Goal: Communication & Community: Participate in discussion

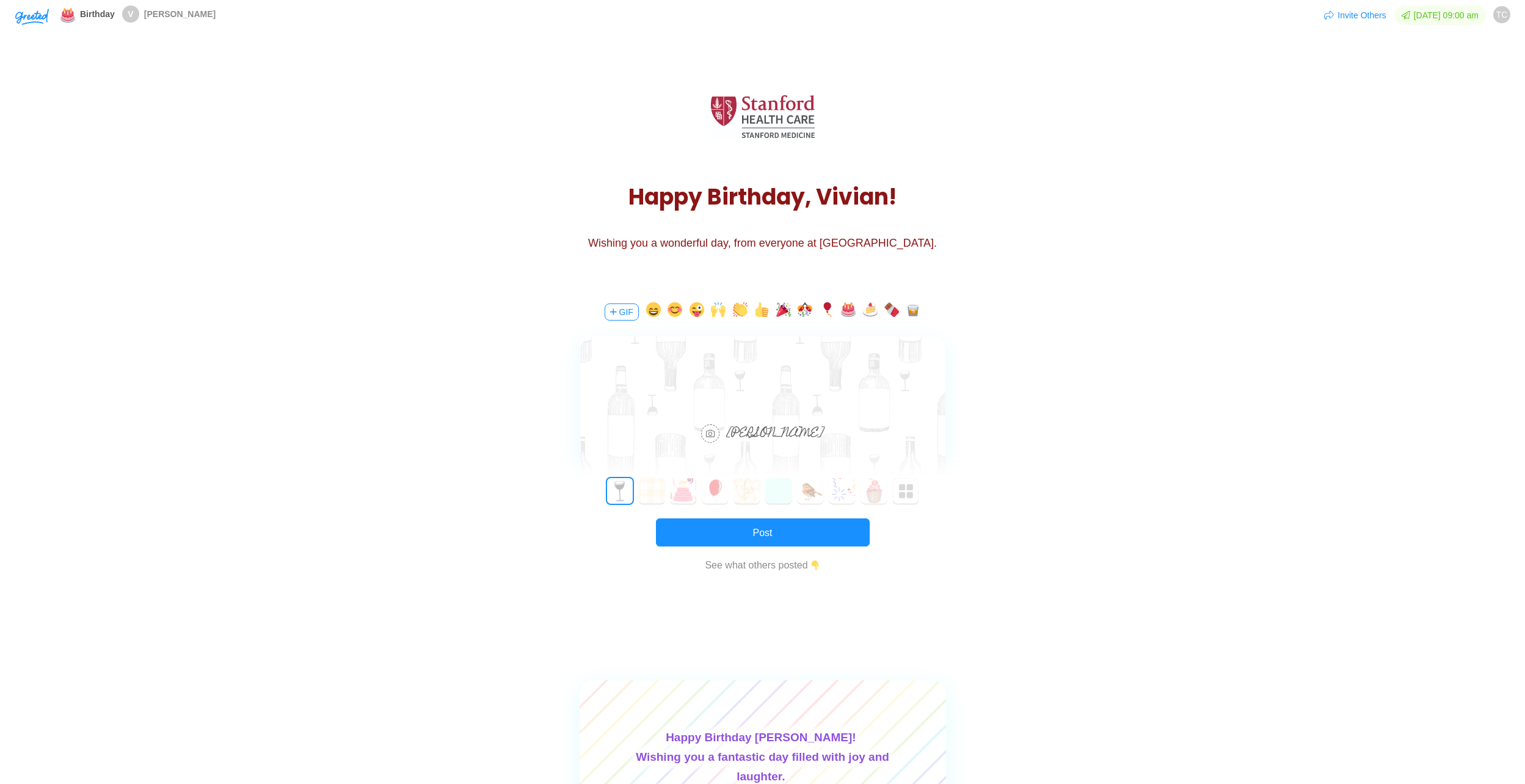
scroll to position [61, 0]
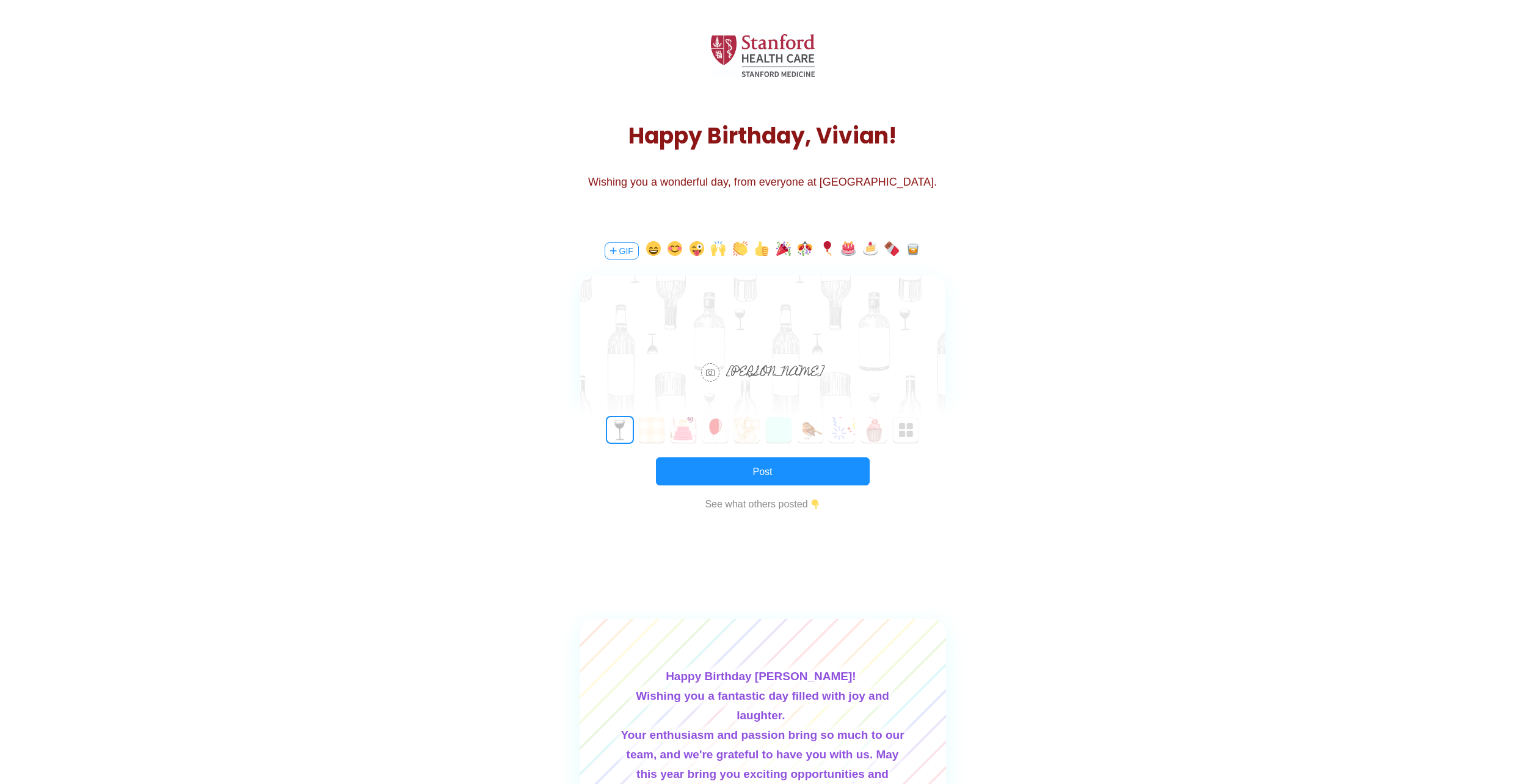
click at [732, 322] on div at bounding box center [763, 311] width 366 height 71
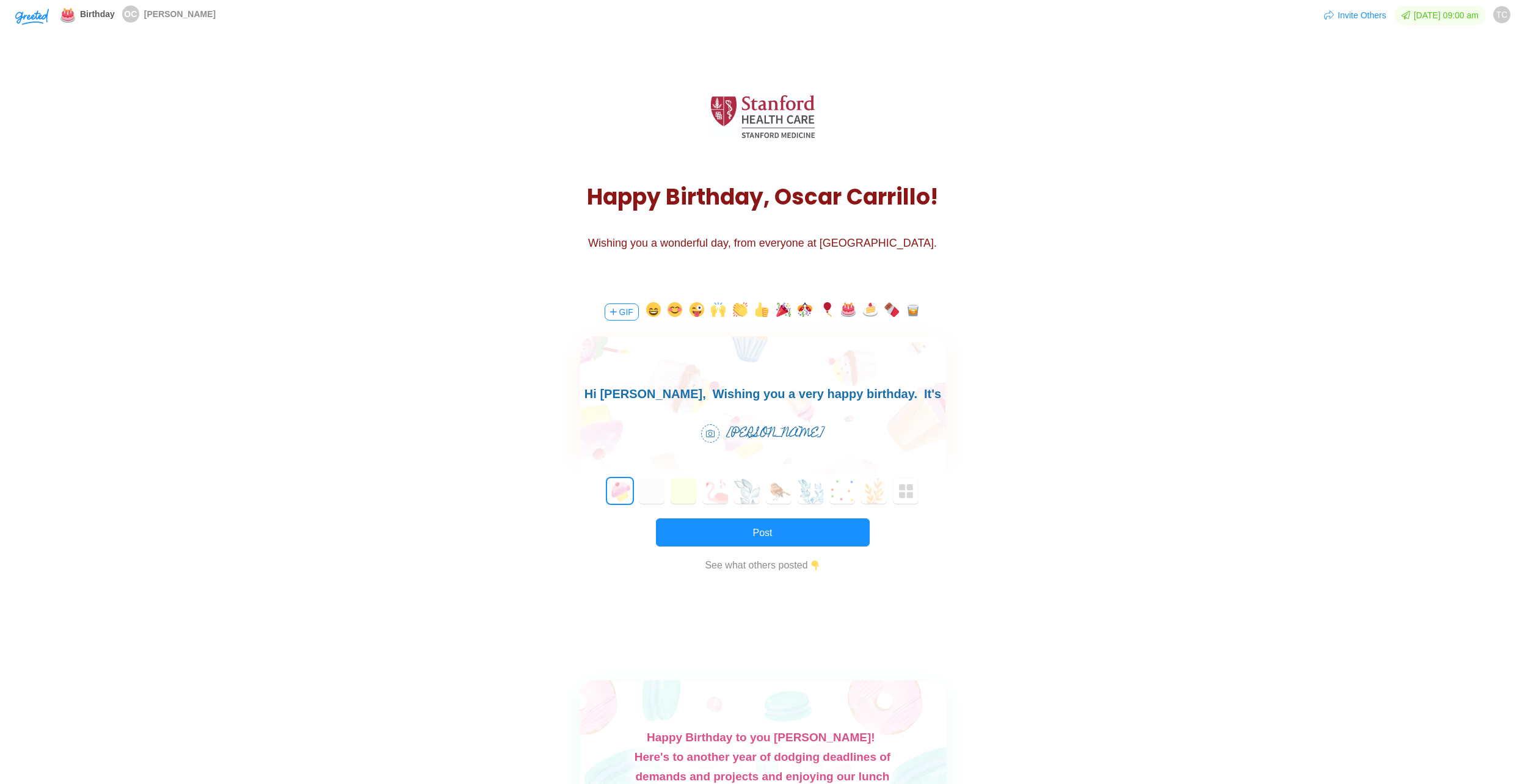
click at [918, 403] on body "Hi [PERSON_NAME], Wishing you a very happy birthday. It's goo having" at bounding box center [762, 403] width 366 height 39
click at [929, 392] on body "Hi Oscar, Wishing you a very happy birthday. It's goo having" at bounding box center [762, 403] width 366 height 39
click at [886, 396] on body "Hi Oscar, Wishing you a very happy birthday. It's goo having" at bounding box center [762, 403] width 366 height 39
click at [932, 395] on body "Hi Oscar, Wishing you a very happy birthday. It's good having" at bounding box center [762, 403] width 366 height 39
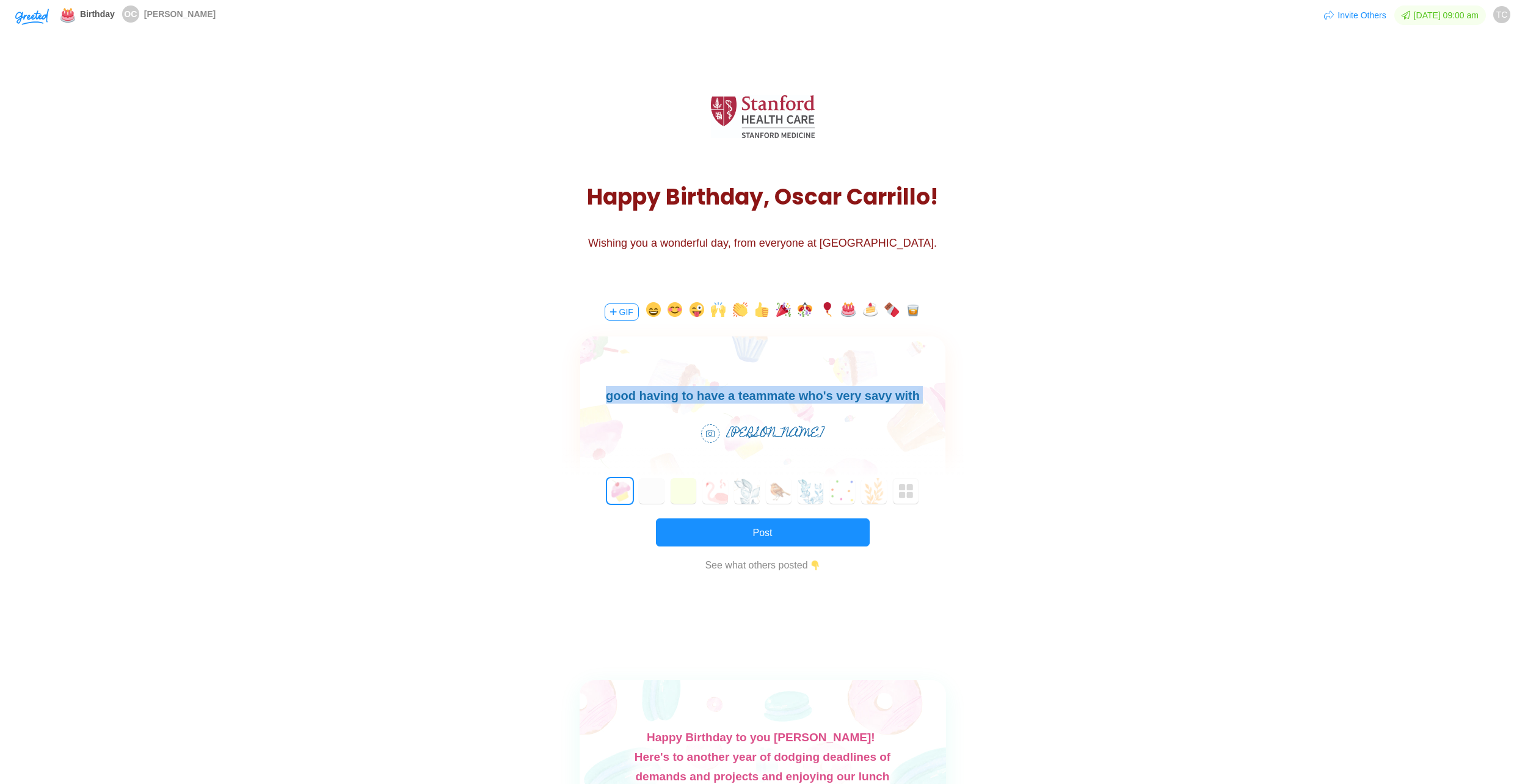
copy body "Hi Oscar, Wishing you a very happy birthday. It's good having to have a teammat…"
click at [721, 396] on body "Hi Oscar, Wishing you a very happy birthday. It's good having to have a teammat…" at bounding box center [762, 396] width 366 height 59
click at [883, 398] on body "Hi Oscar, wishing you a very Happy Birthday ! It's great working with a teammat…" at bounding box center [762, 385] width 366 height 79
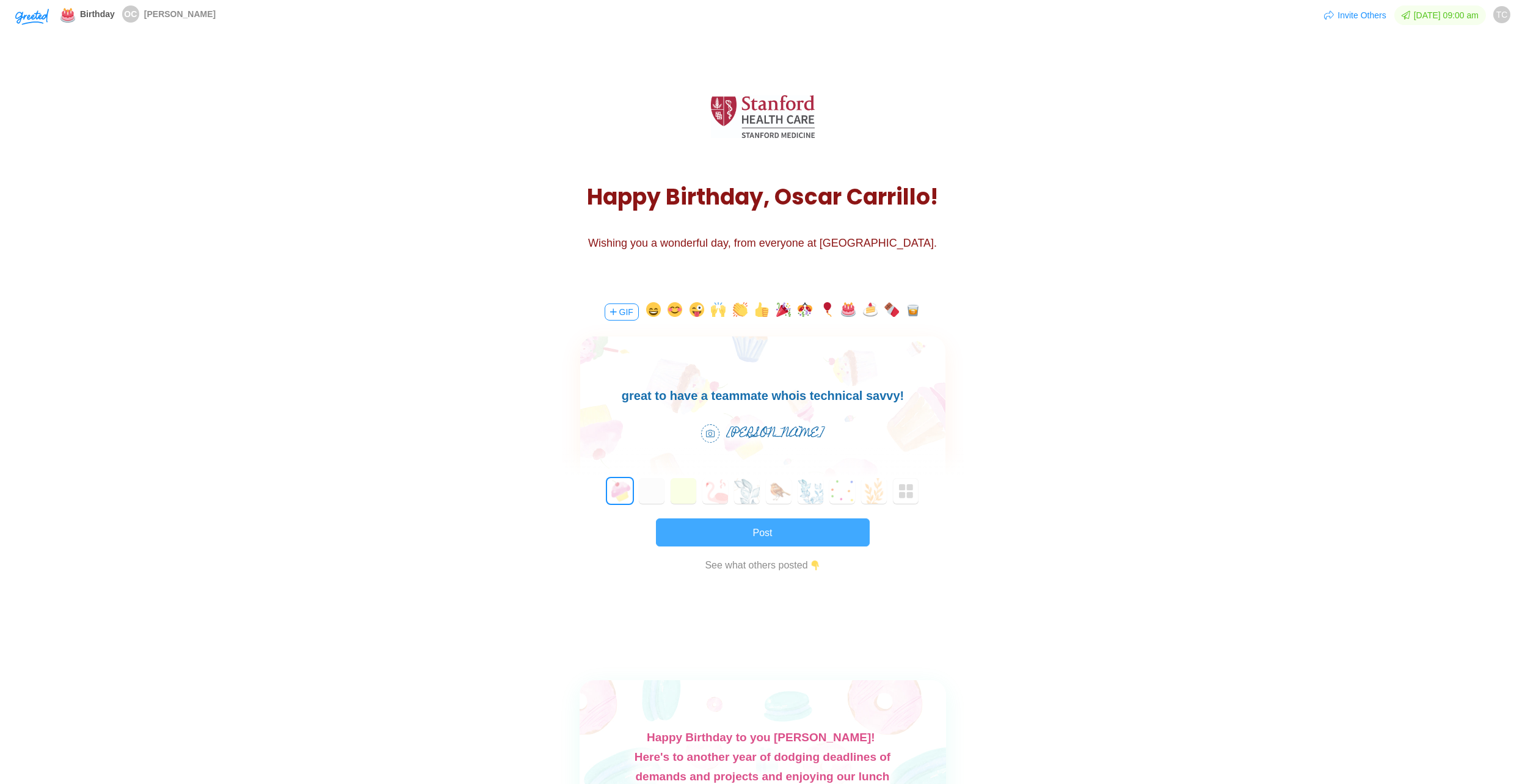
click at [735, 534] on button "Post" at bounding box center [763, 532] width 214 height 28
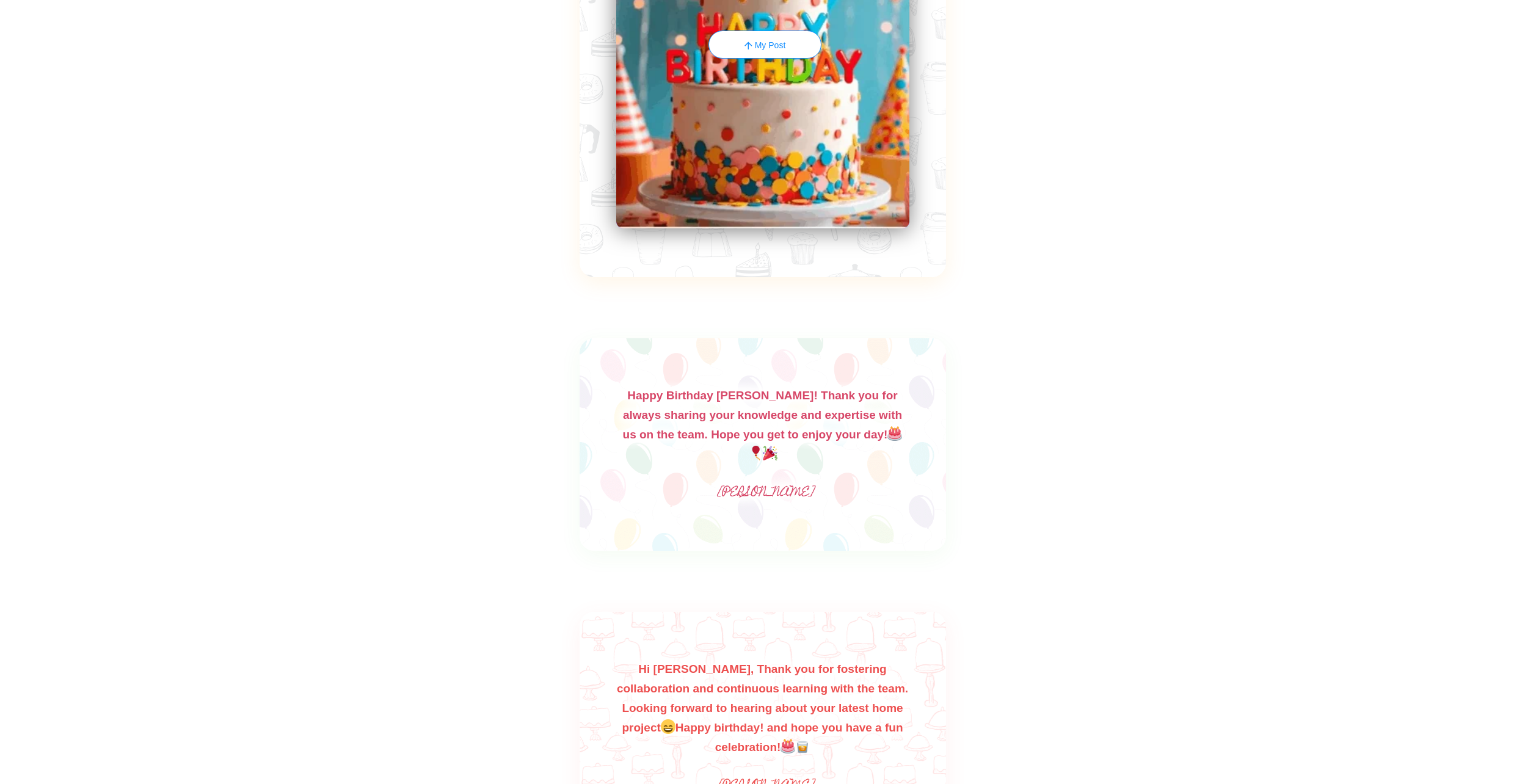
scroll to position [3173, 0]
